Goal: Check status: Check status

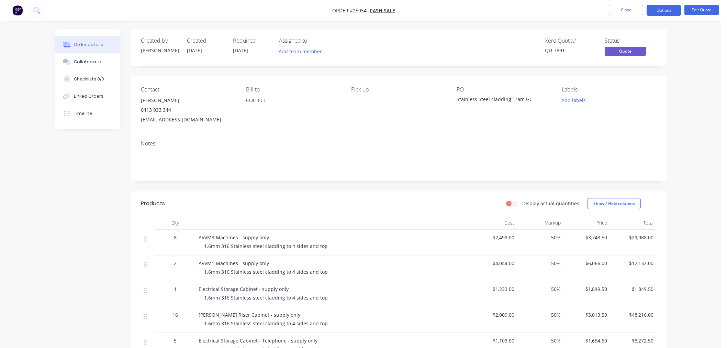
scroll to position [114, 0]
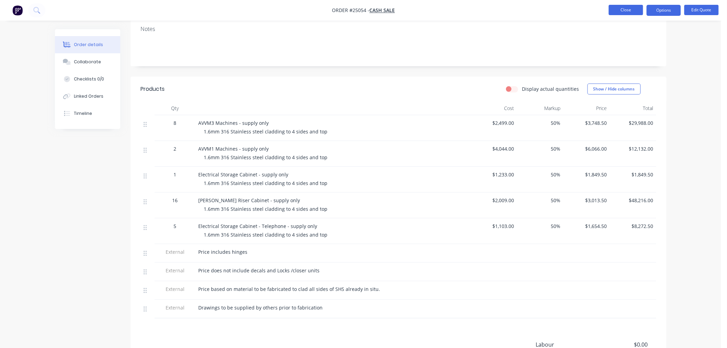
click at [624, 12] on button "Close" at bounding box center [626, 10] width 34 height 10
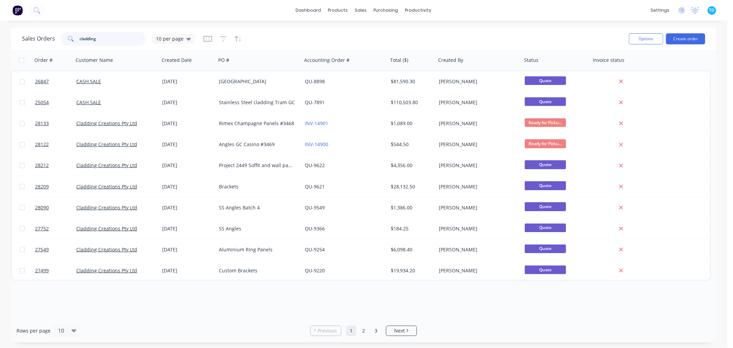
drag, startPoint x: 105, startPoint y: 42, endPoint x: 62, endPoint y: 40, distance: 43.0
click at [61, 42] on div "cladding" at bounding box center [103, 39] width 86 height 14
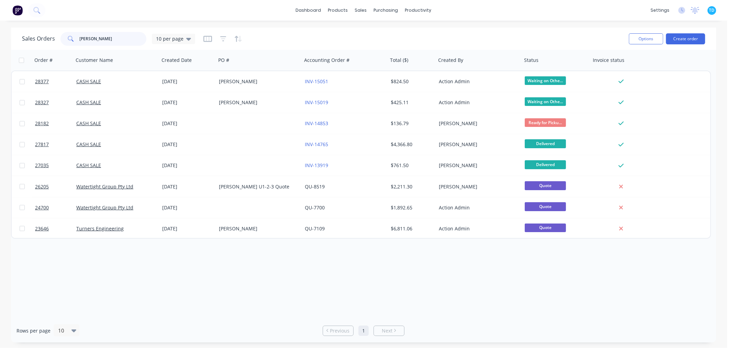
type input "[PERSON_NAME]"
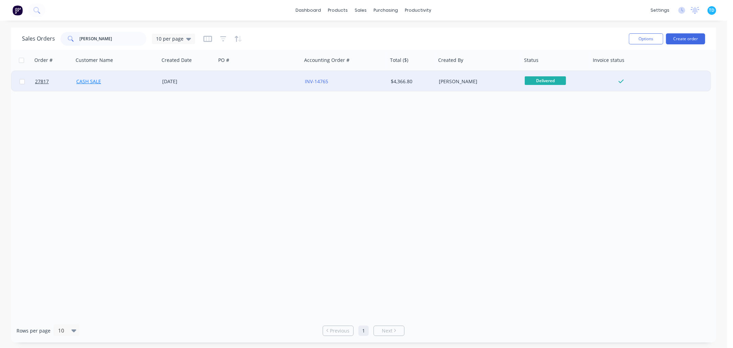
click at [93, 82] on link "CASH SALE" at bounding box center [88, 81] width 25 height 7
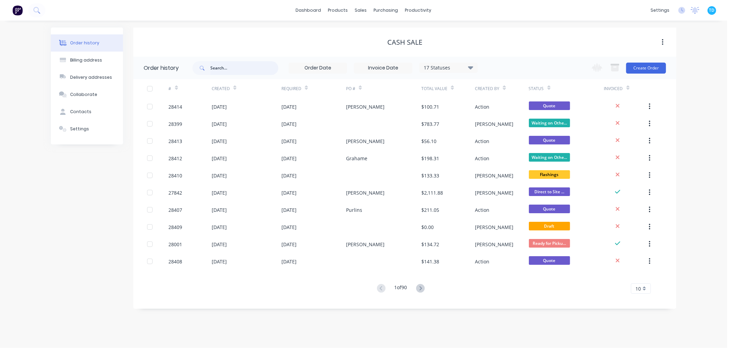
click at [231, 64] on input "text" at bounding box center [244, 68] width 68 height 14
type input "[PERSON_NAME]"
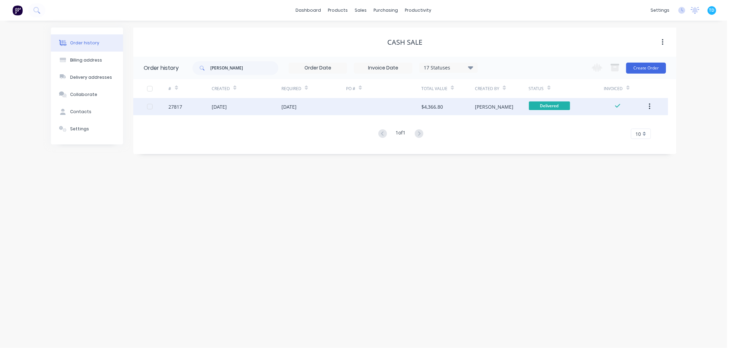
click at [274, 109] on div "[DATE]" at bounding box center [247, 106] width 70 height 17
